Goal: Information Seeking & Learning: Learn about a topic

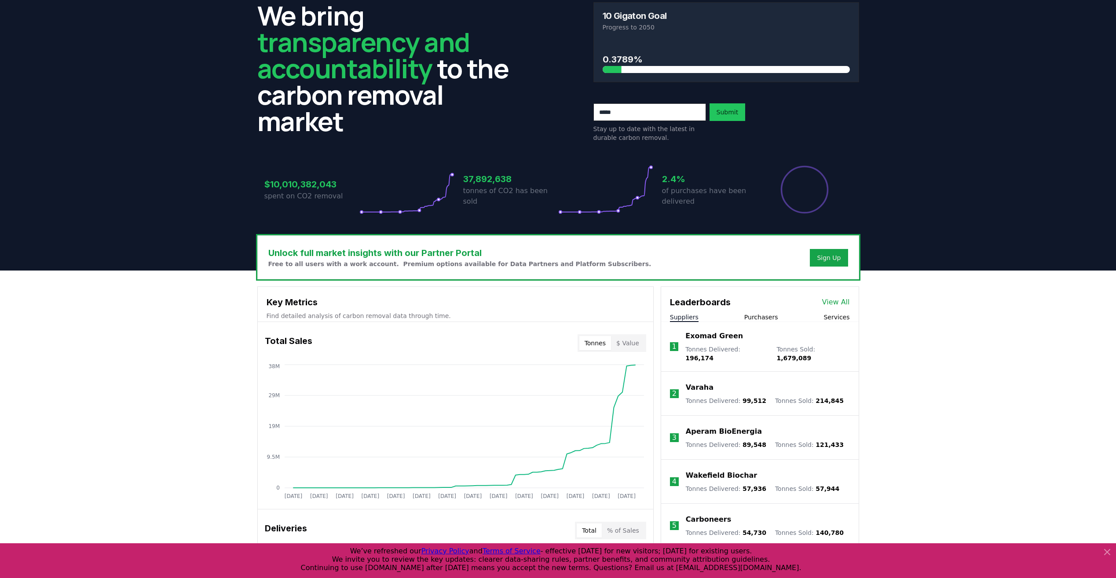
scroll to position [88, 0]
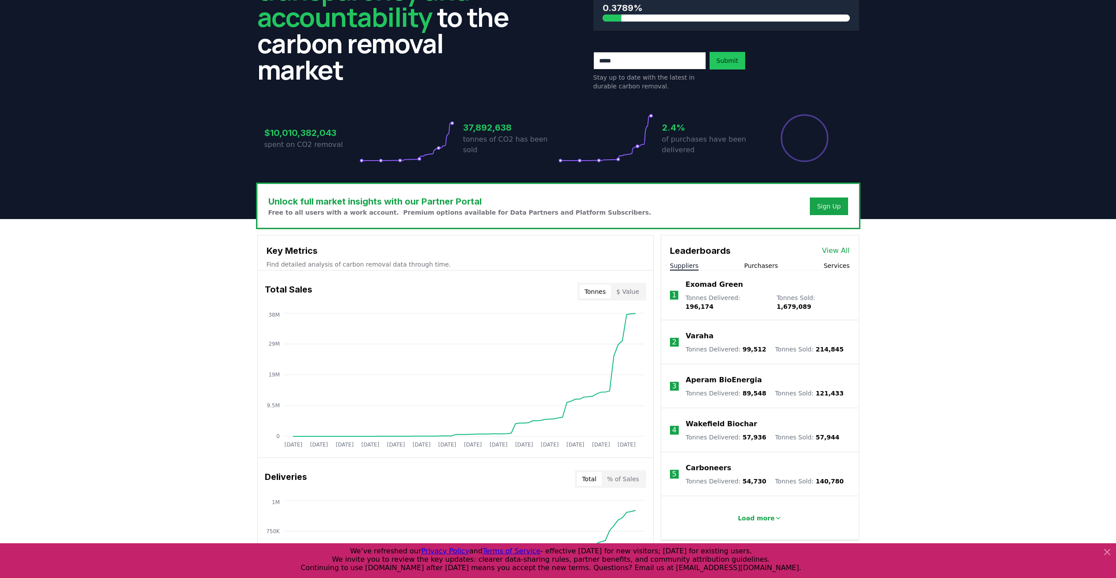
click at [755, 264] on button "Purchasers" at bounding box center [761, 265] width 34 height 9
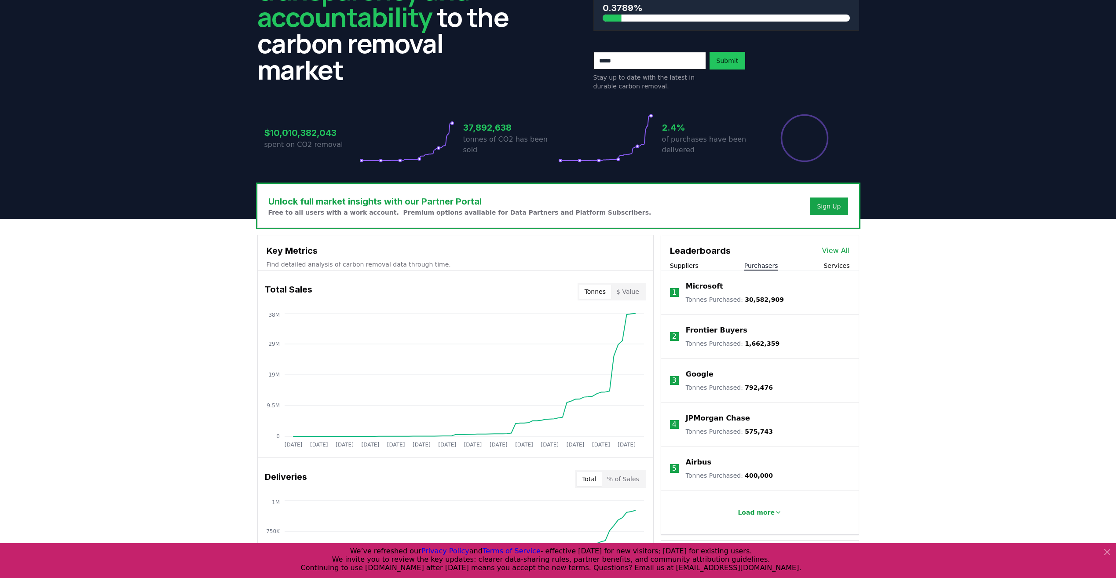
click at [714, 265] on div "Suppliers Purchasers Services" at bounding box center [760, 265] width 198 height 9
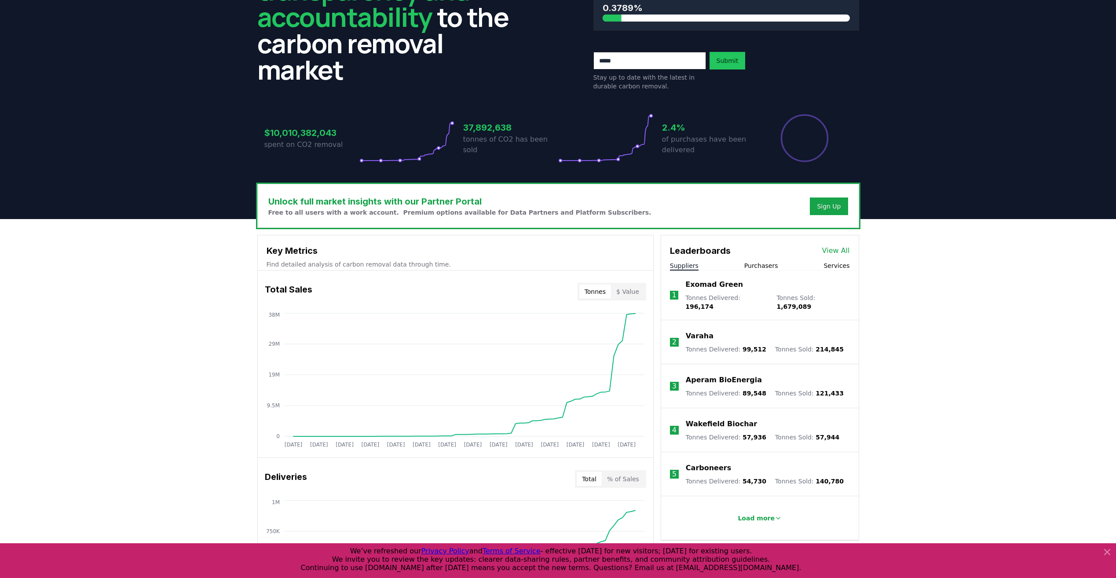
click at [686, 267] on button "Suppliers" at bounding box center [684, 265] width 29 height 9
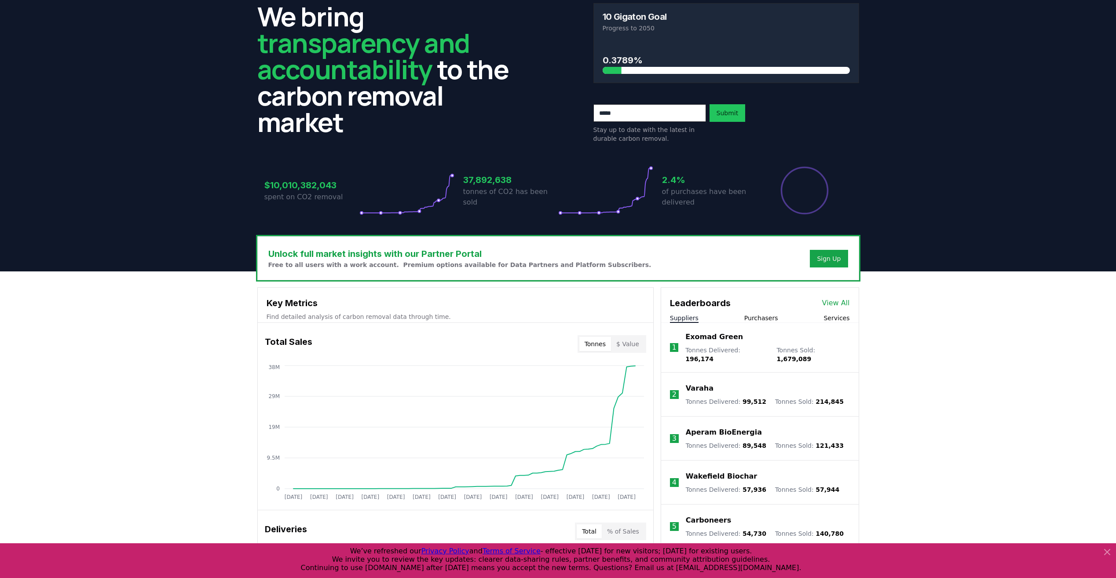
scroll to position [0, 0]
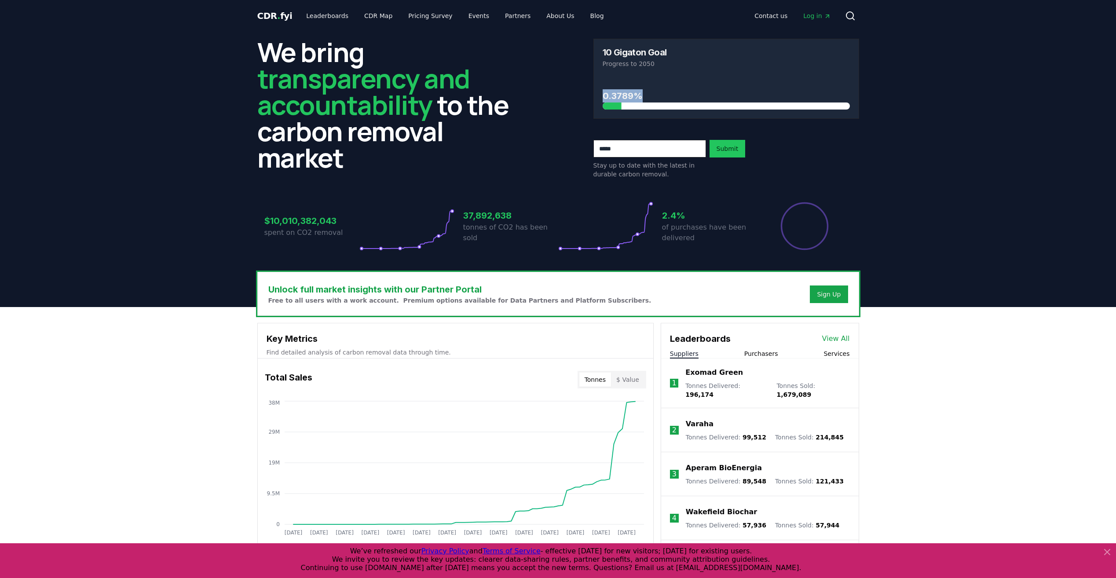
drag, startPoint x: 601, startPoint y: 97, endPoint x: 643, endPoint y: 98, distance: 41.4
click at [643, 98] on div "0.3789%" at bounding box center [726, 97] width 265 height 41
drag, startPoint x: 643, startPoint y: 98, endPoint x: 581, endPoint y: 99, distance: 61.6
click at [581, 99] on div "We bring transparency and accountability to the carbon removal market 10 Gigato…" at bounding box center [558, 109] width 602 height 140
